Goal: Transaction & Acquisition: Obtain resource

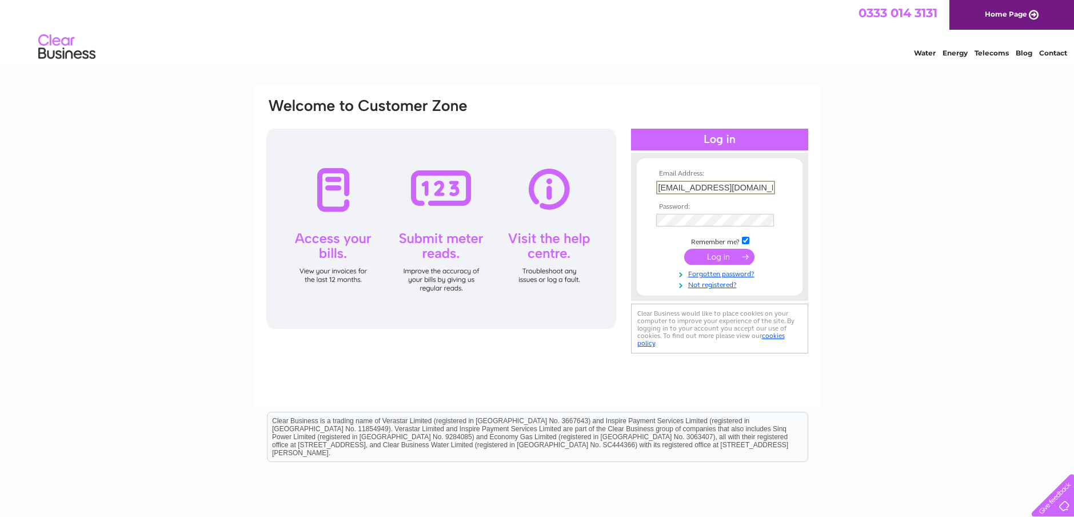
drag, startPoint x: 770, startPoint y: 185, endPoint x: 625, endPoint y: 186, distance: 144.6
click at [625, 186] on div "Email Address: [EMAIL_ADDRESS][DOMAIN_NAME] Password:" at bounding box center [537, 226] width 544 height 259
type input "[EMAIL_ADDRESS][DOMAIN_NAME]"
click at [717, 261] on input "submit" at bounding box center [719, 256] width 70 height 16
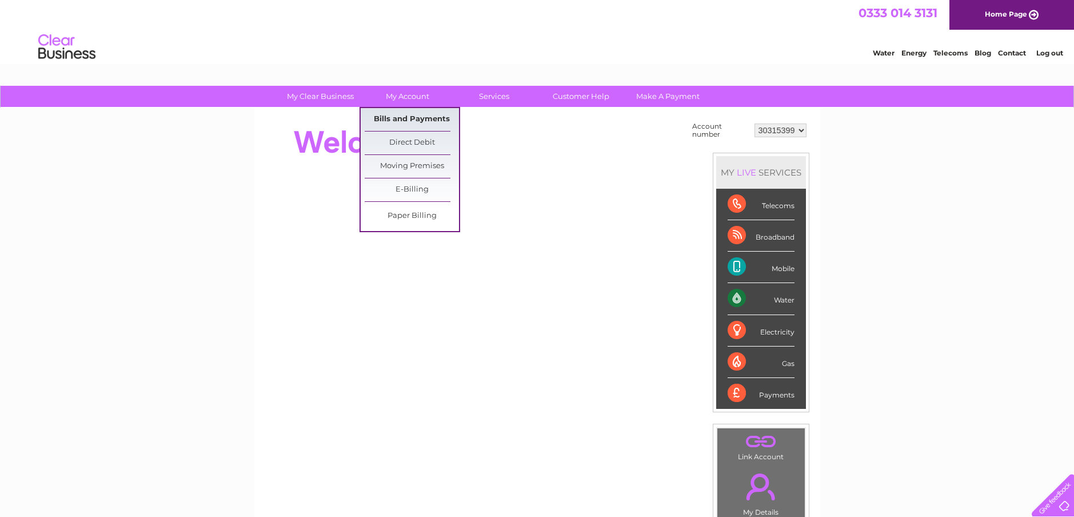
drag, startPoint x: 418, startPoint y: 121, endPoint x: 430, endPoint y: 123, distance: 11.7
click at [418, 121] on link "Bills and Payments" at bounding box center [412, 119] width 94 height 23
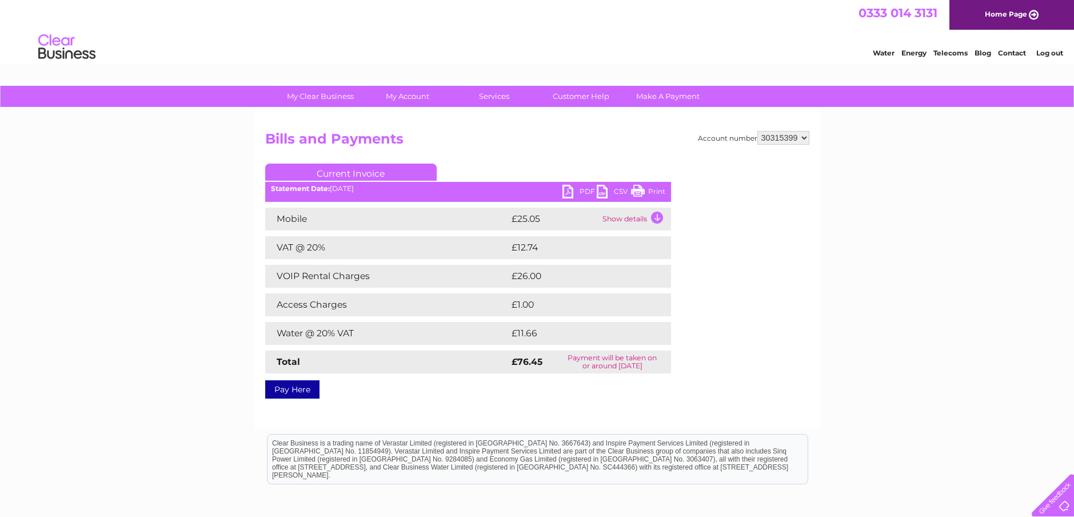
click at [573, 191] on link "PDF" at bounding box center [579, 193] width 34 height 17
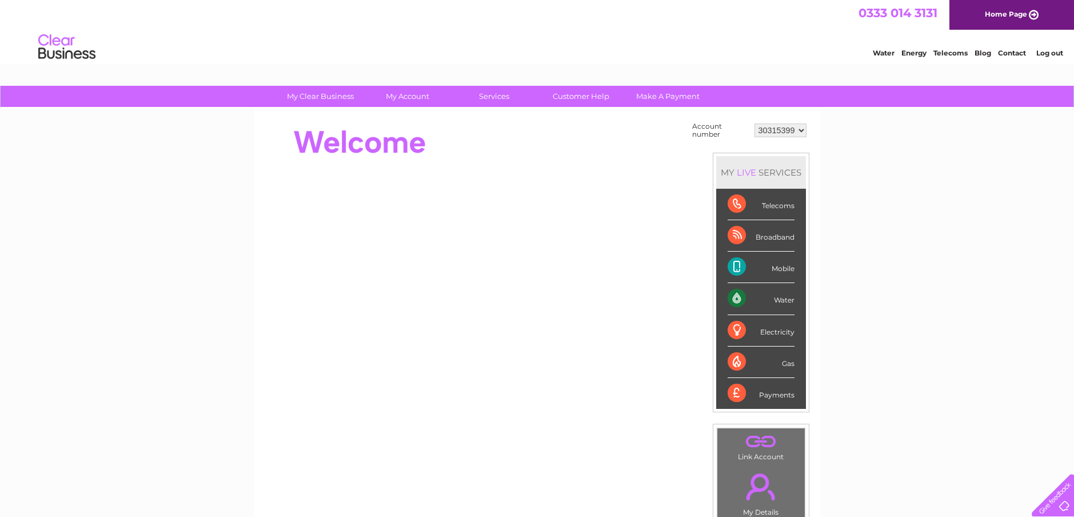
click at [1045, 51] on link "Log out" at bounding box center [1049, 53] width 27 height 9
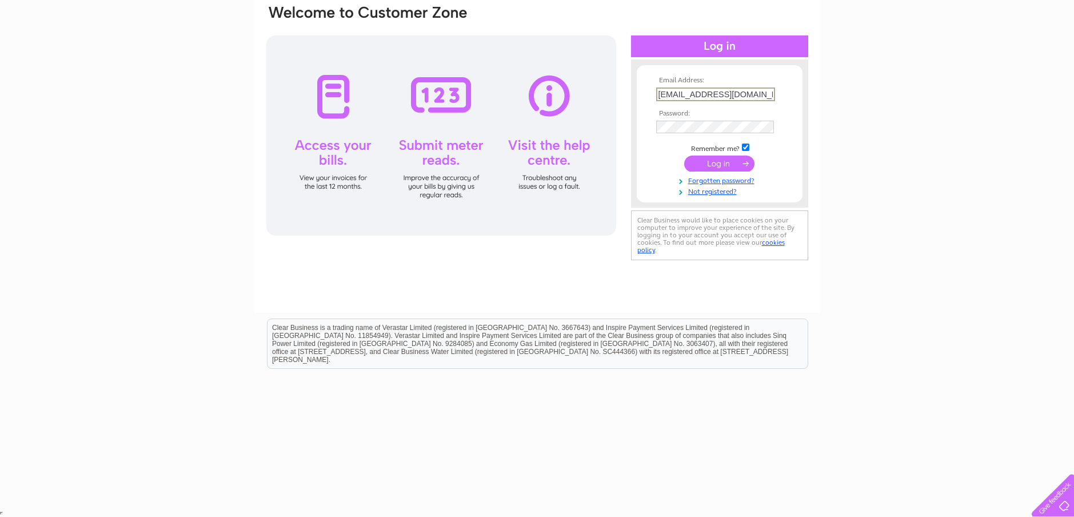
drag, startPoint x: 768, startPoint y: 89, endPoint x: 501, endPoint y: 110, distance: 267.8
click at [501, 110] on div "Email Address: claire@kentsportsinjuryandrehab.co.uk Password: Forgotten passwo…" at bounding box center [537, 133] width 544 height 259
type input "ab.co.uk"
drag, startPoint x: 695, startPoint y: 94, endPoint x: 608, endPoint y: 98, distance: 87.0
click at [608, 98] on div "Email Address: ab.co.uk Invalid Email Address Password:" at bounding box center [537, 139] width 544 height 270
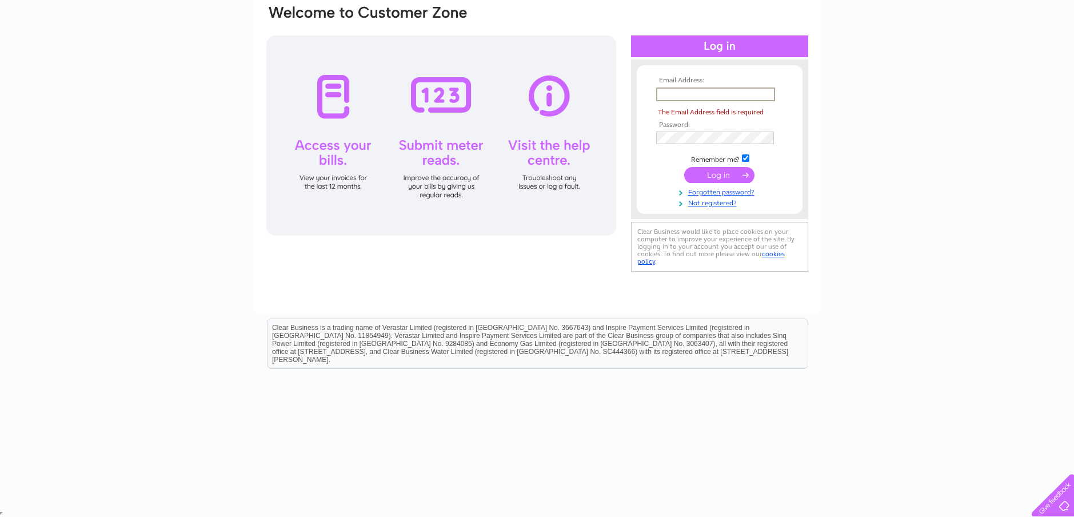
type input "info@theskinlaserstudio.co.uk"
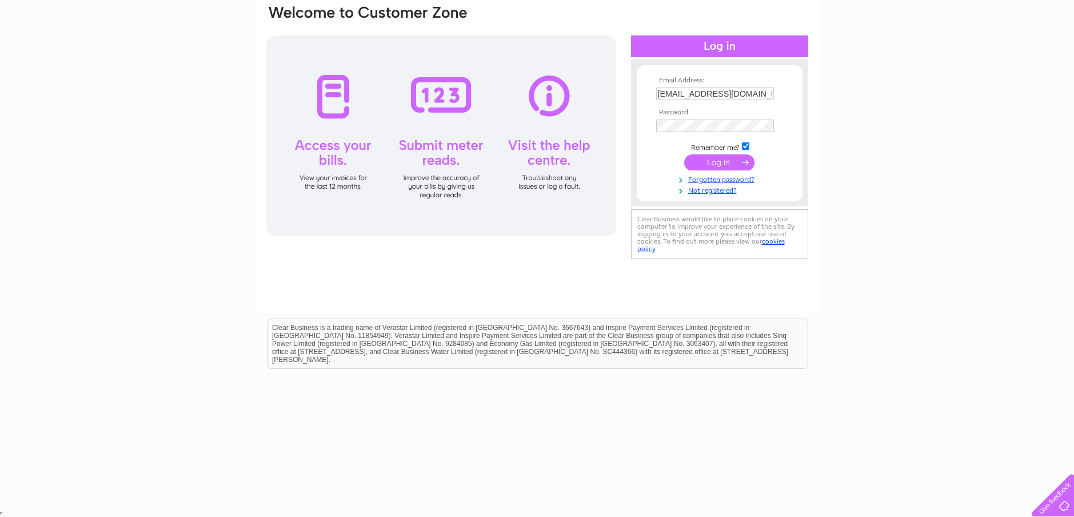
click at [713, 161] on input "submit" at bounding box center [719, 162] width 70 height 16
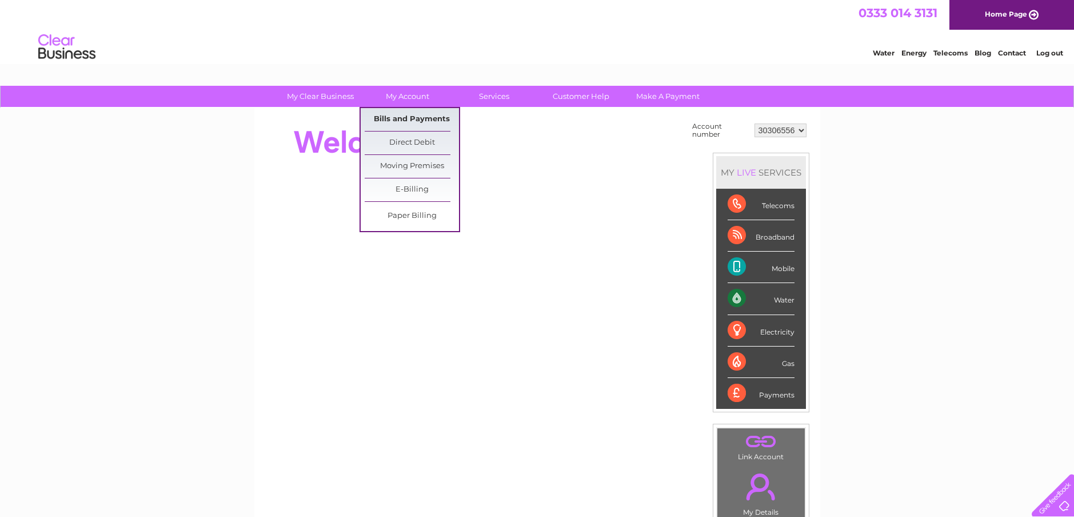
drag, startPoint x: 417, startPoint y: 116, endPoint x: 433, endPoint y: 118, distance: 16.7
click at [417, 116] on link "Bills and Payments" at bounding box center [412, 119] width 94 height 23
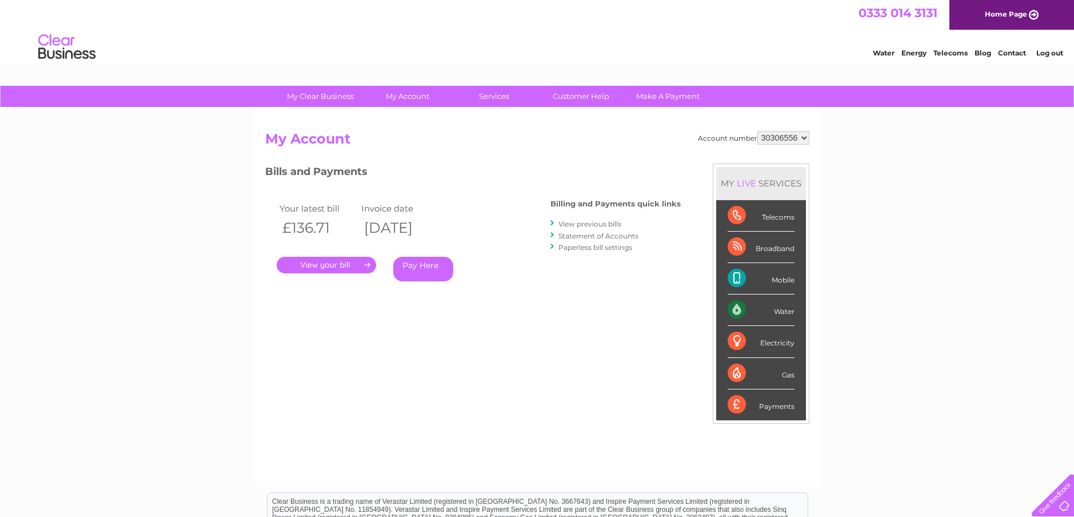
click at [301, 264] on link "." at bounding box center [326, 265] width 99 height 17
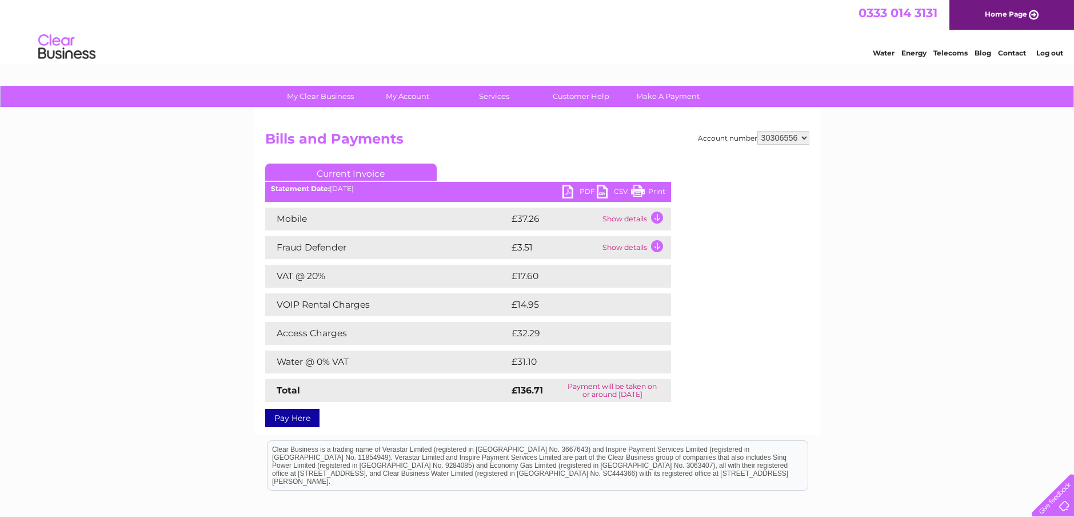
click at [370, 305] on td "VOIP Rental Charges" at bounding box center [387, 304] width 244 height 23
click at [581, 193] on link "PDF" at bounding box center [579, 193] width 34 height 17
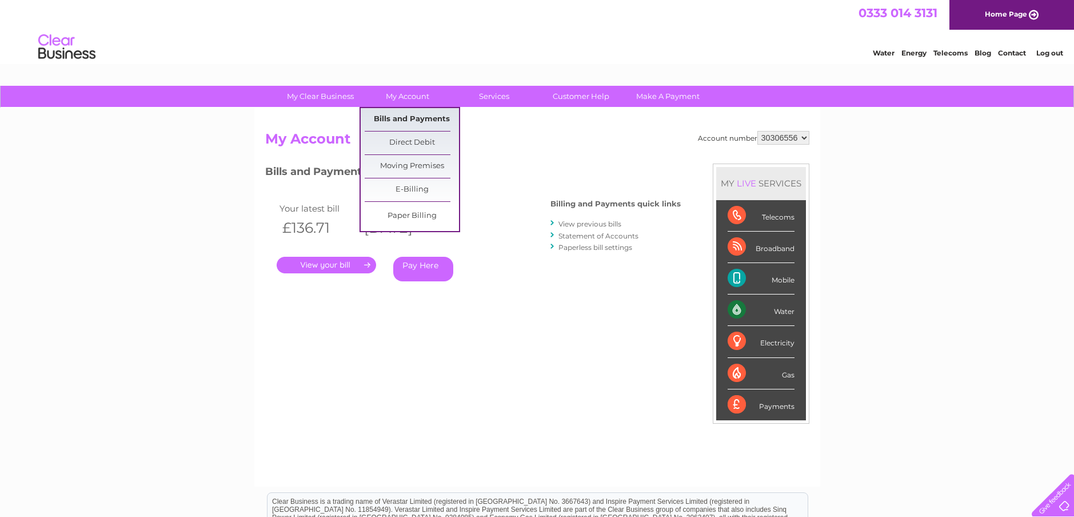
click at [401, 122] on link "Bills and Payments" at bounding box center [412, 119] width 94 height 23
click at [386, 121] on link "Bills and Payments" at bounding box center [412, 119] width 94 height 23
click at [413, 117] on link "Bills and Payments" at bounding box center [412, 119] width 94 height 23
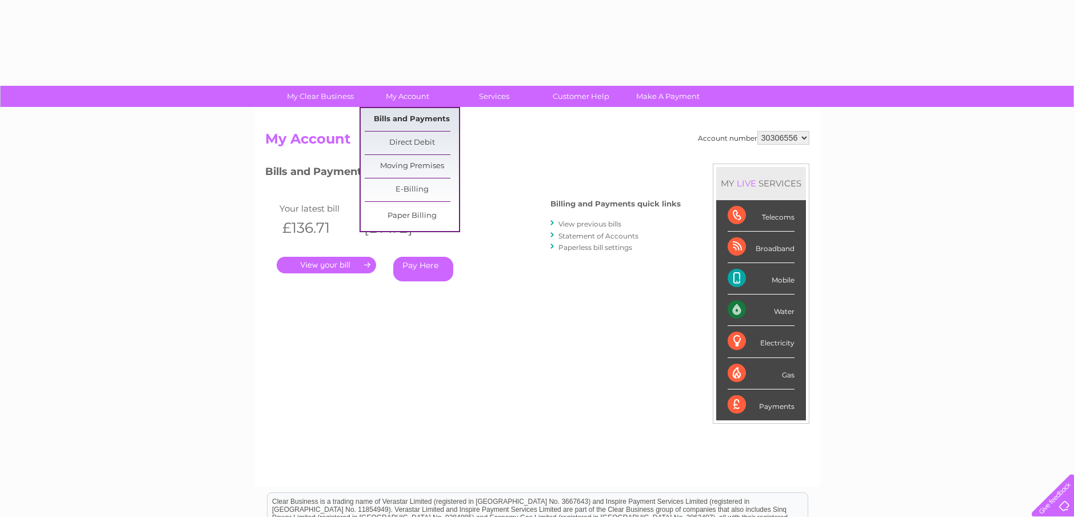
click at [426, 121] on link "Bills and Payments" at bounding box center [412, 119] width 94 height 23
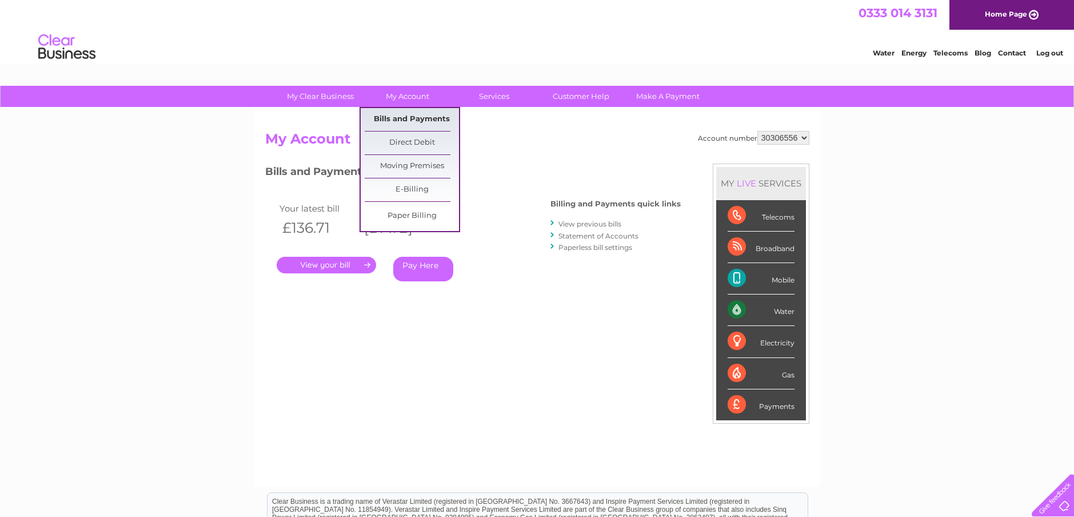
click at [418, 119] on link "Bills and Payments" at bounding box center [412, 119] width 94 height 23
